Goal: Information Seeking & Learning: Learn about a topic

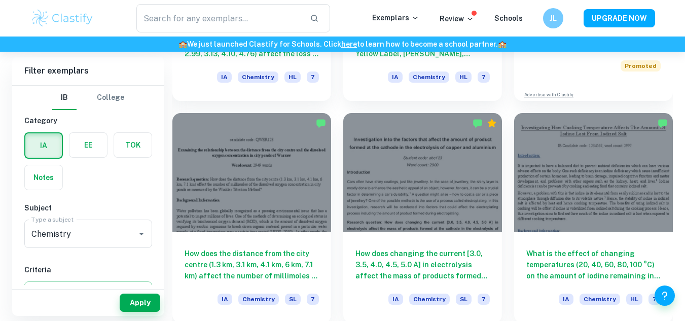
scroll to position [452, 0]
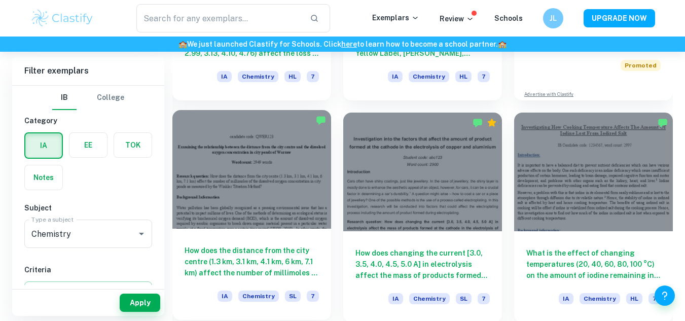
click at [251, 211] on div at bounding box center [251, 169] width 159 height 119
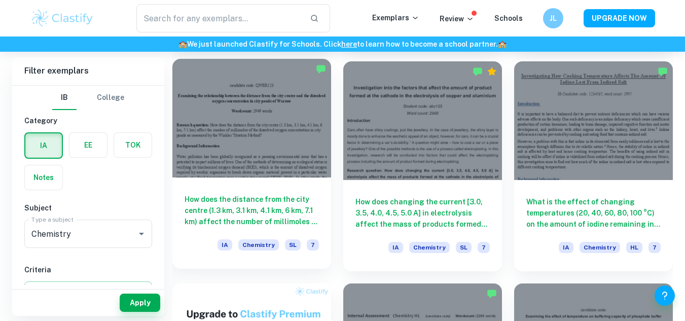
scroll to position [504, 0]
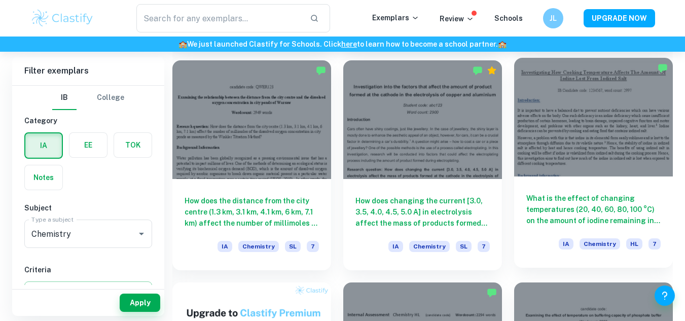
click at [531, 236] on div "What is the effect of changing temperatures (20, 40, 60, 80, 100 °C) on the amo…" at bounding box center [593, 221] width 159 height 91
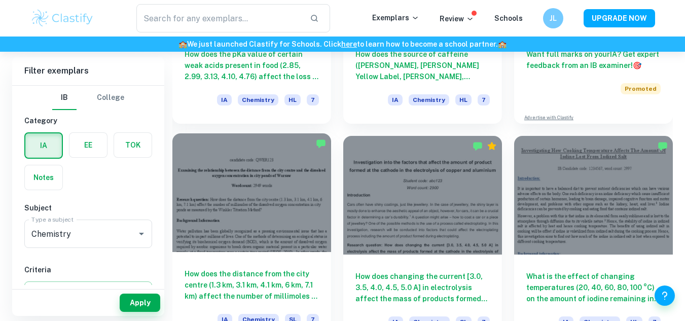
scroll to position [428, 0]
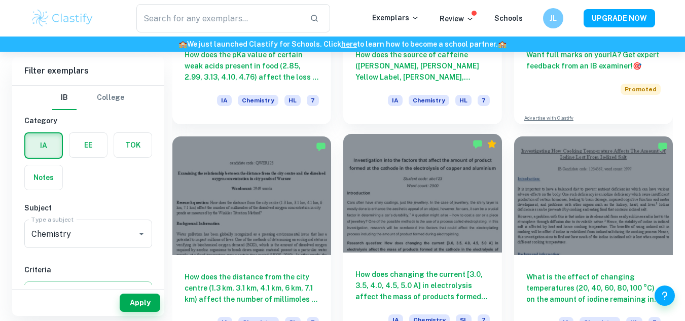
click at [414, 215] on div at bounding box center [422, 193] width 159 height 119
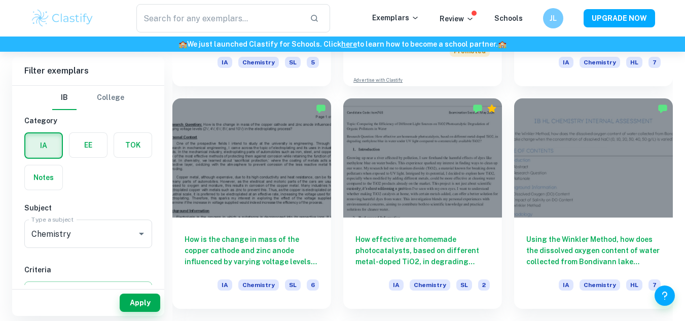
scroll to position [2023, 0]
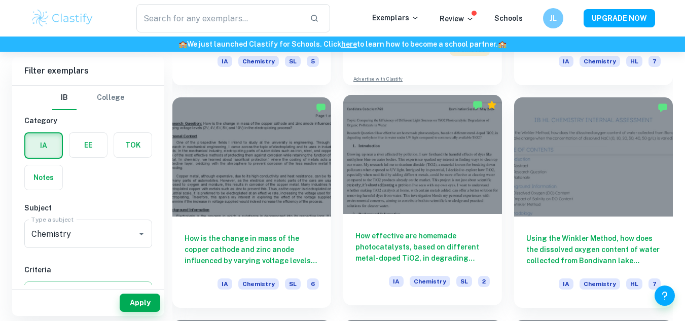
click at [398, 163] on div at bounding box center [422, 154] width 159 height 119
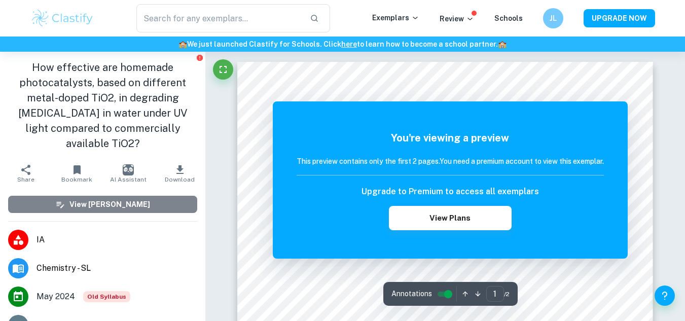
click at [144, 200] on button "View Mark Scheme" at bounding box center [102, 204] width 189 height 17
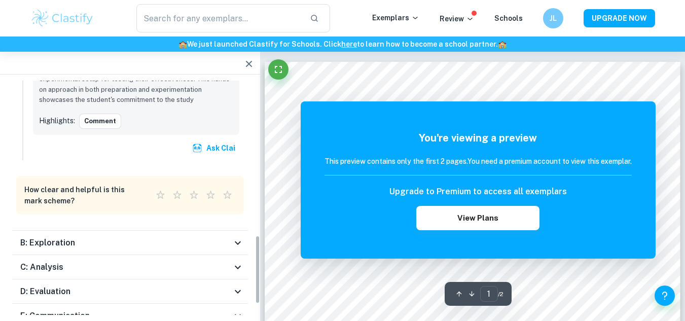
scroll to position [567, 0]
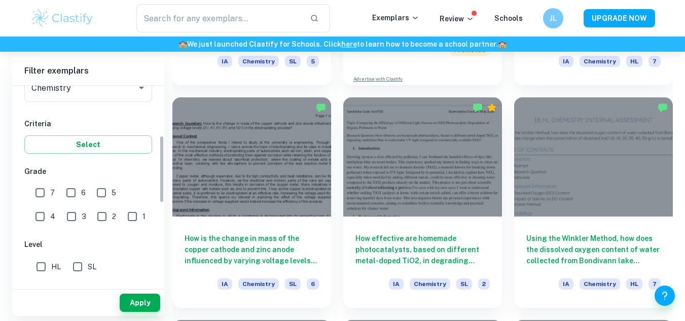
scroll to position [145, 0]
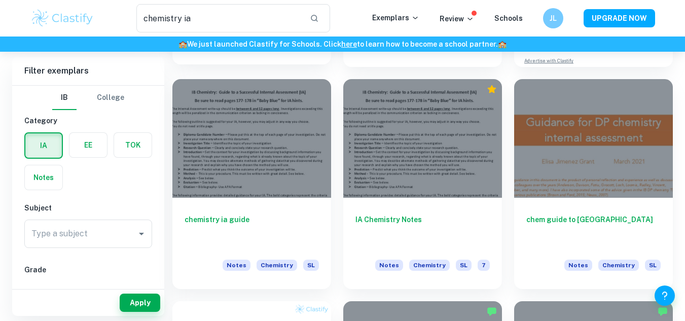
scroll to position [254, 0]
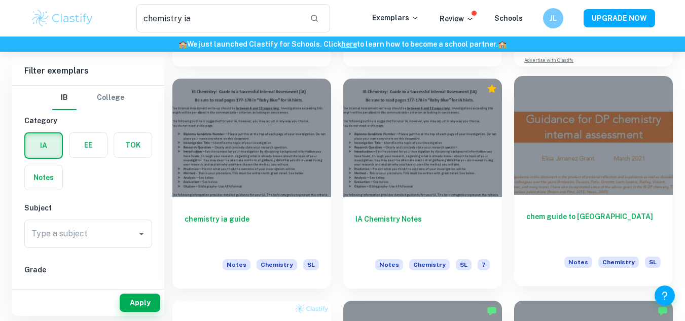
click at [662, 155] on div at bounding box center [593, 135] width 159 height 119
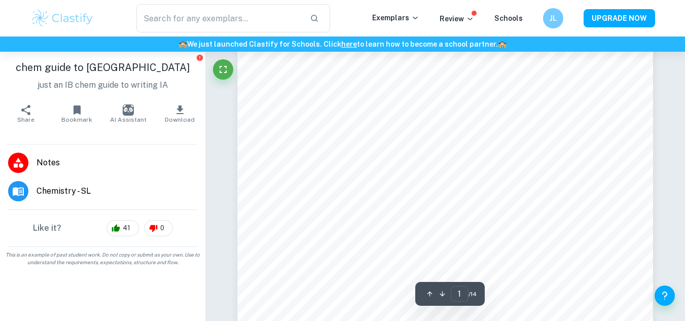
scroll to position [159, 0]
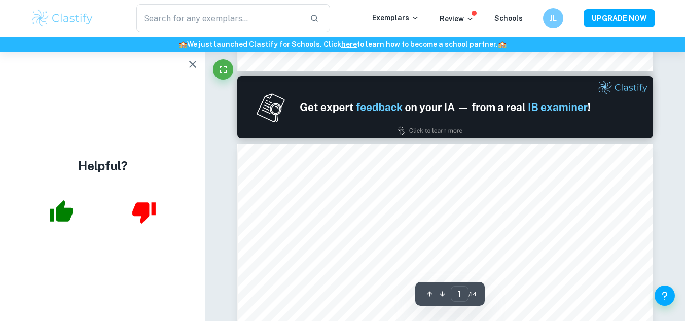
type input "2"
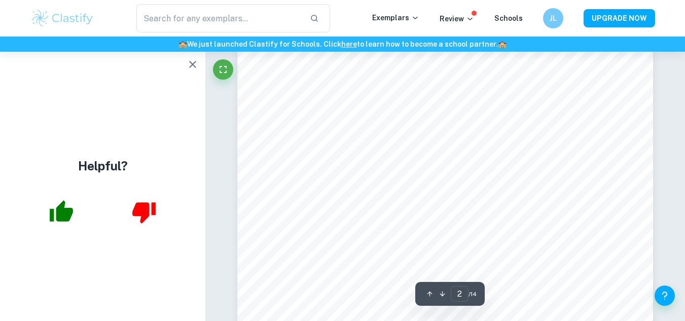
scroll to position [958, 0]
